Goal: Transaction & Acquisition: Purchase product/service

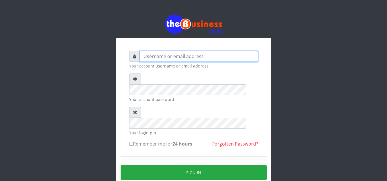
type input "Obymary"
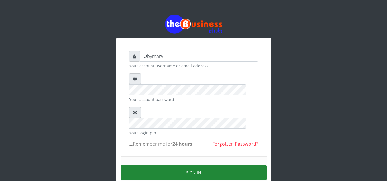
click at [190, 166] on button "Sign in" at bounding box center [194, 173] width 146 height 15
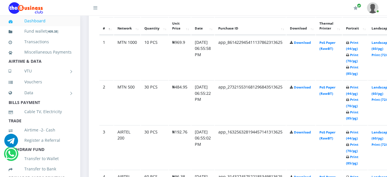
scroll to position [326, 0]
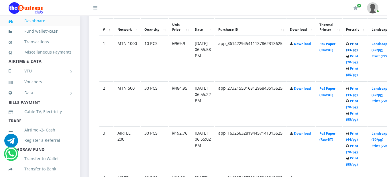
click at [358, 46] on link "Print (44/pg)" at bounding box center [352, 47] width 12 height 11
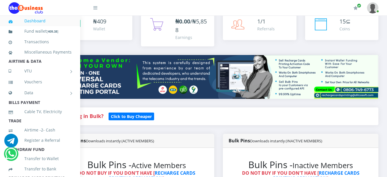
scroll to position [0, 32]
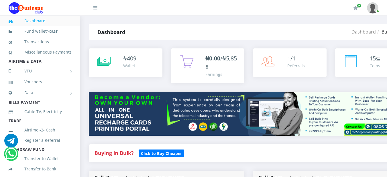
click at [129, 60] on span "409" at bounding box center [131, 58] width 9 height 8
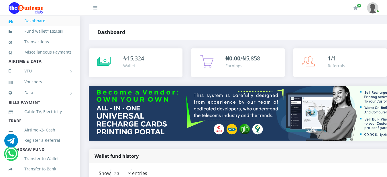
click at [194, 113] on img at bounding box center [289, 113] width 400 height 55
drag, startPoint x: 0, startPoint y: 0, endPoint x: 132, endPoint y: 23, distance: 134.4
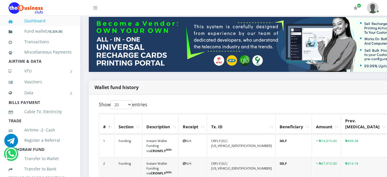
scroll to position [80, 0]
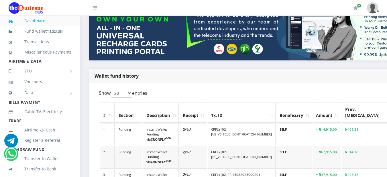
click at [155, 70] on div "Wallet fund history" at bounding box center [289, 76] width 400 height 14
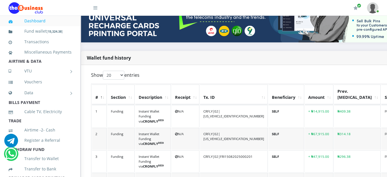
scroll to position [0, 8]
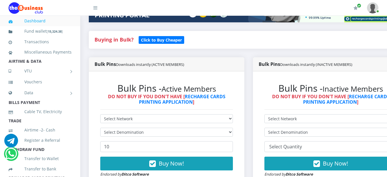
scroll to position [114, 0]
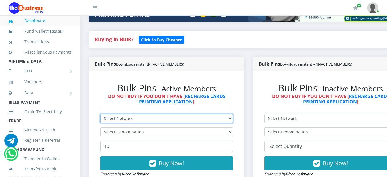
click at [233, 121] on select "Select Network MTN Globacom 9Mobile Airtel" at bounding box center [166, 118] width 133 height 9
select select "Airtel"
click at [100, 115] on select "Select Network MTN Globacom 9Mobile Airtel" at bounding box center [166, 118] width 133 height 9
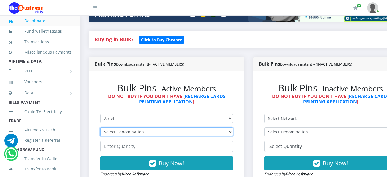
click at [233, 132] on select "Select Denomination Airtel NGN100 - ₦96.38 Airtel NGN200 - ₦192.76 Airtel NGN50…" at bounding box center [166, 131] width 133 height 9
select select "481.9-500"
click at [100, 129] on select "Select Denomination Airtel NGN100 - ₦96.38 Airtel NGN200 - ₦192.76 Airtel NGN50…" at bounding box center [166, 131] width 133 height 9
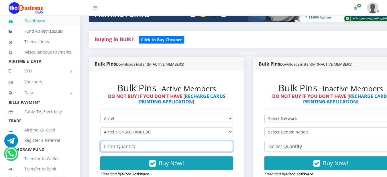
click at [204, 149] on input "number" at bounding box center [166, 146] width 133 height 11
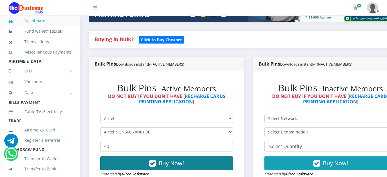
click at [172, 164] on span "Buy Now!" at bounding box center [171, 163] width 25 height 8
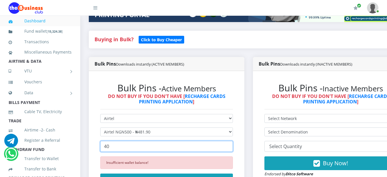
click at [111, 149] on input "40" at bounding box center [166, 146] width 133 height 11
type input "4"
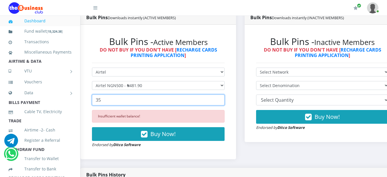
scroll to position [158, 8]
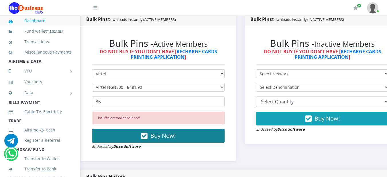
click at [164, 138] on span "Buy Now!" at bounding box center [162, 136] width 25 height 8
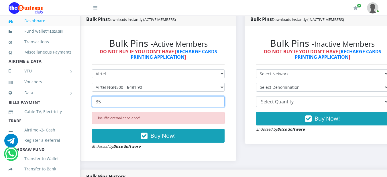
click at [102, 102] on input "35" at bounding box center [158, 101] width 133 height 11
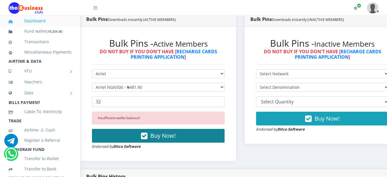
click at [160, 136] on span "Buy Now!" at bounding box center [162, 136] width 25 height 8
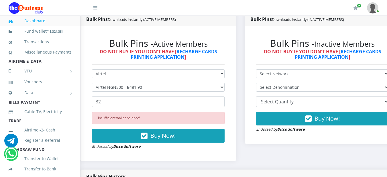
click at [105, 96] on form "Select Network MTN Globacom 9Mobile Airtel Select Denomination Airtel NGN100 - …" at bounding box center [158, 109] width 133 height 80
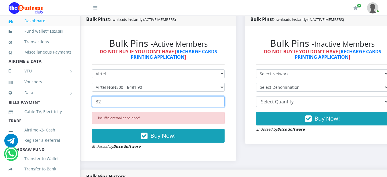
click at [102, 103] on input "32" at bounding box center [158, 101] width 133 height 11
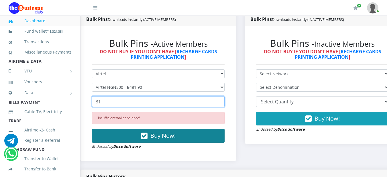
type input "31"
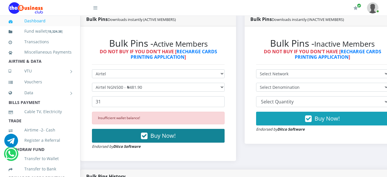
click at [159, 137] on span "Buy Now!" at bounding box center [162, 136] width 25 height 8
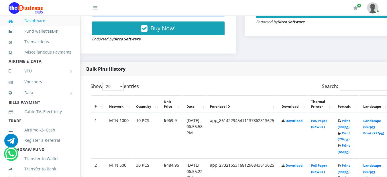
scroll to position [265, 8]
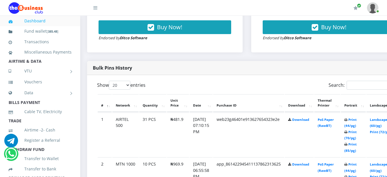
scroll to position [256, 2]
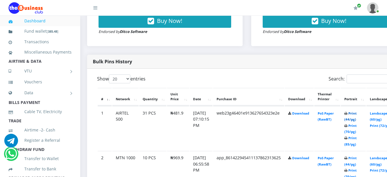
click at [357, 115] on link "Print (44/pg)" at bounding box center [350, 116] width 12 height 11
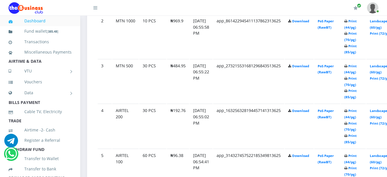
scroll to position [393, 2]
click at [357, 67] on link "Print (44/pg)" at bounding box center [350, 68] width 12 height 11
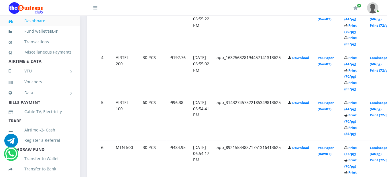
scroll to position [451, 2]
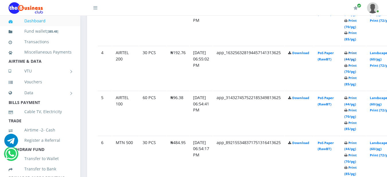
click at [357, 56] on link "Print (44/pg)" at bounding box center [350, 56] width 12 height 11
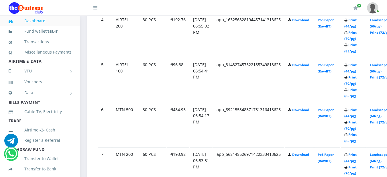
scroll to position [485, 2]
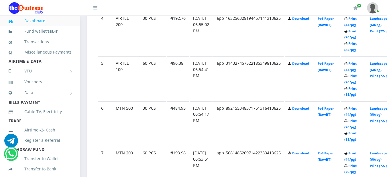
click at [357, 65] on link "Print (44/pg)" at bounding box center [350, 66] width 12 height 11
click at [357, 111] on link "Print (44/pg)" at bounding box center [350, 111] width 12 height 11
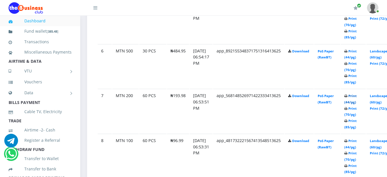
click at [357, 99] on link "Print (44/pg)" at bounding box center [350, 99] width 12 height 11
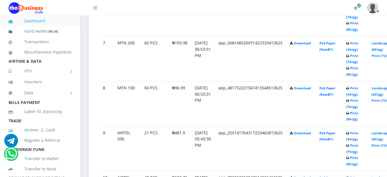
scroll to position [596, 0]
click at [358, 88] on link "Print (44/pg)" at bounding box center [352, 90] width 12 height 11
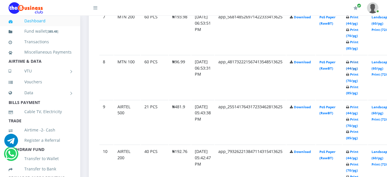
click at [358, 65] on link "Print (44/pg)" at bounding box center [352, 65] width 12 height 11
